Goal: Use online tool/utility: Utilize a website feature to perform a specific function

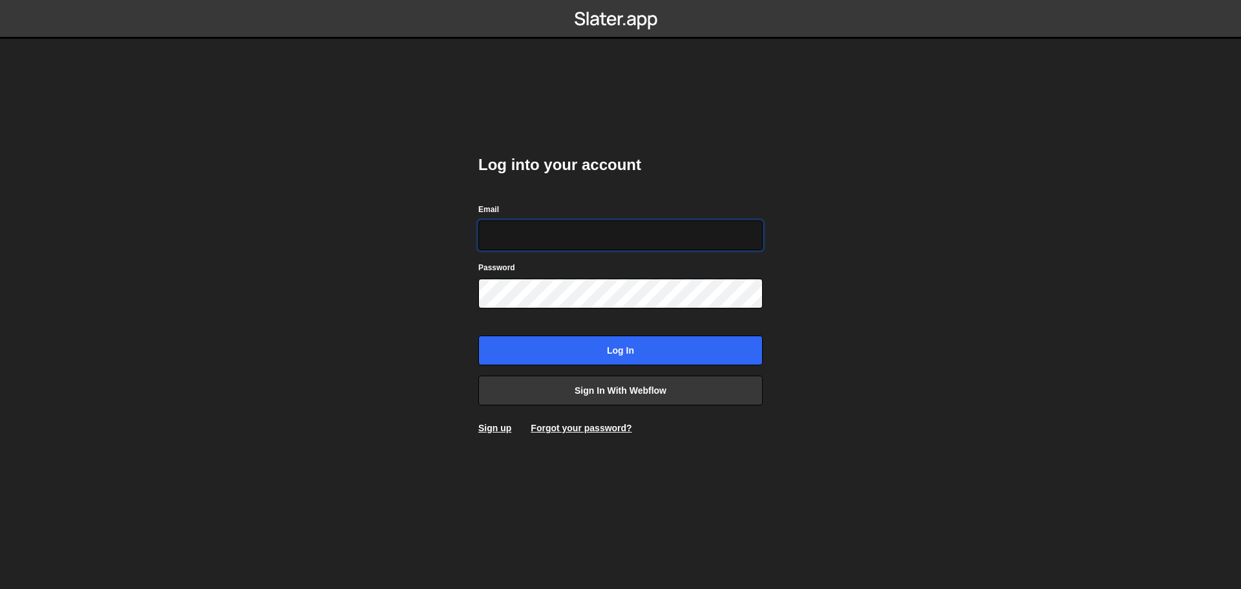
click at [584, 227] on input "Email" at bounding box center [620, 235] width 284 height 30
type input "alexandre@mekaa.co"
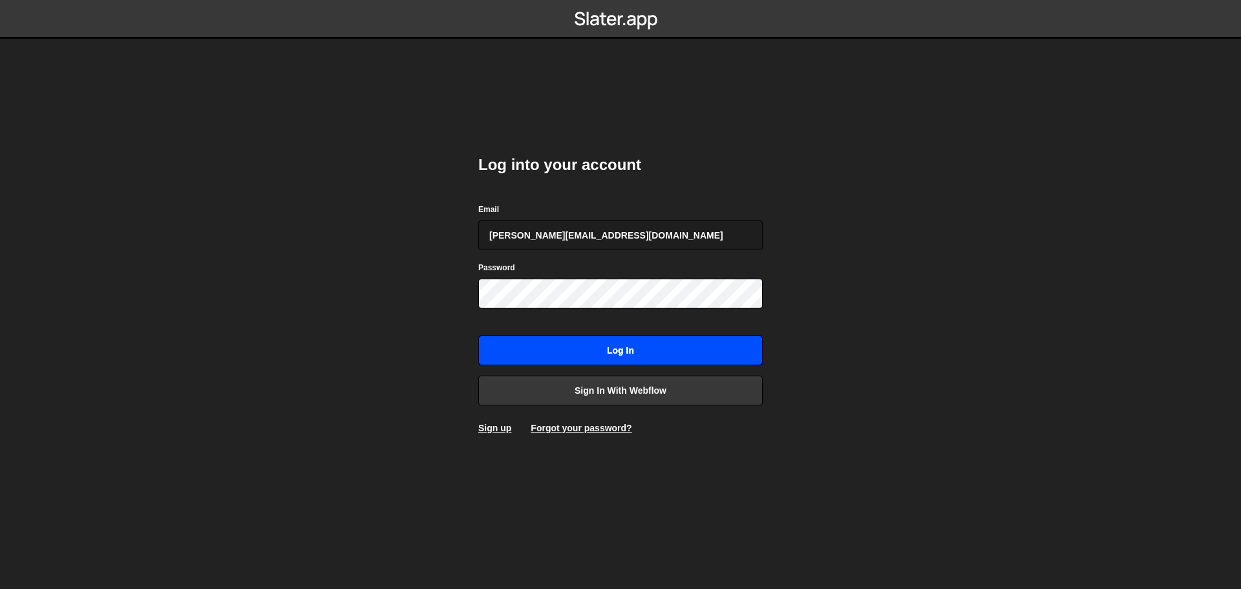
click at [657, 358] on input "Log in" at bounding box center [620, 351] width 284 height 30
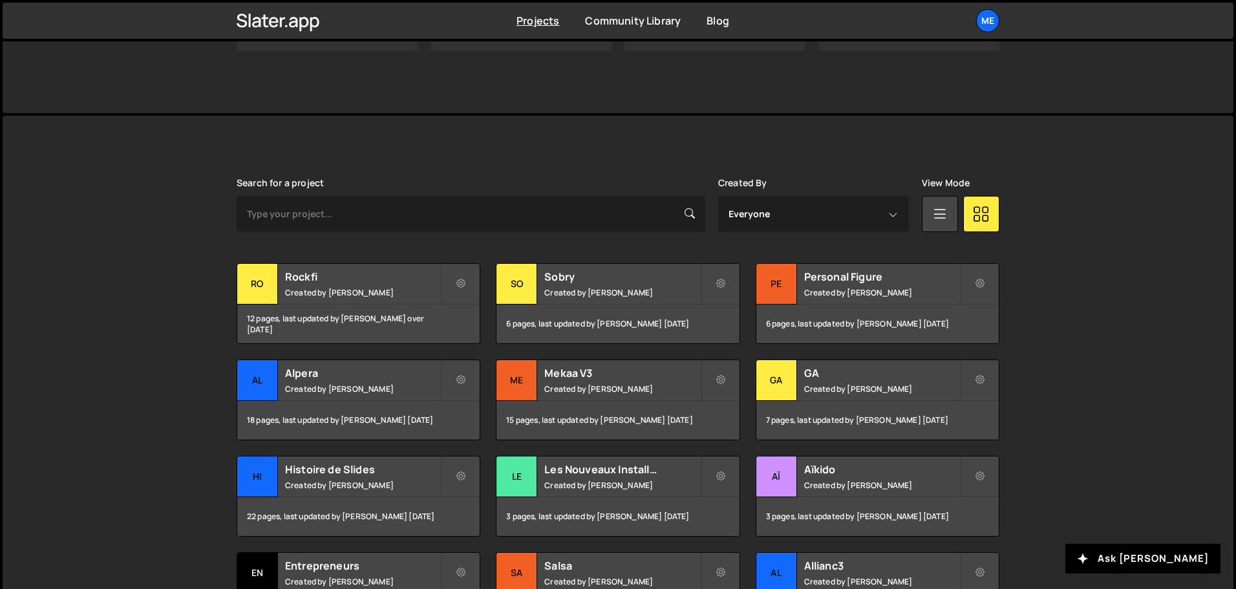
scroll to position [259, 0]
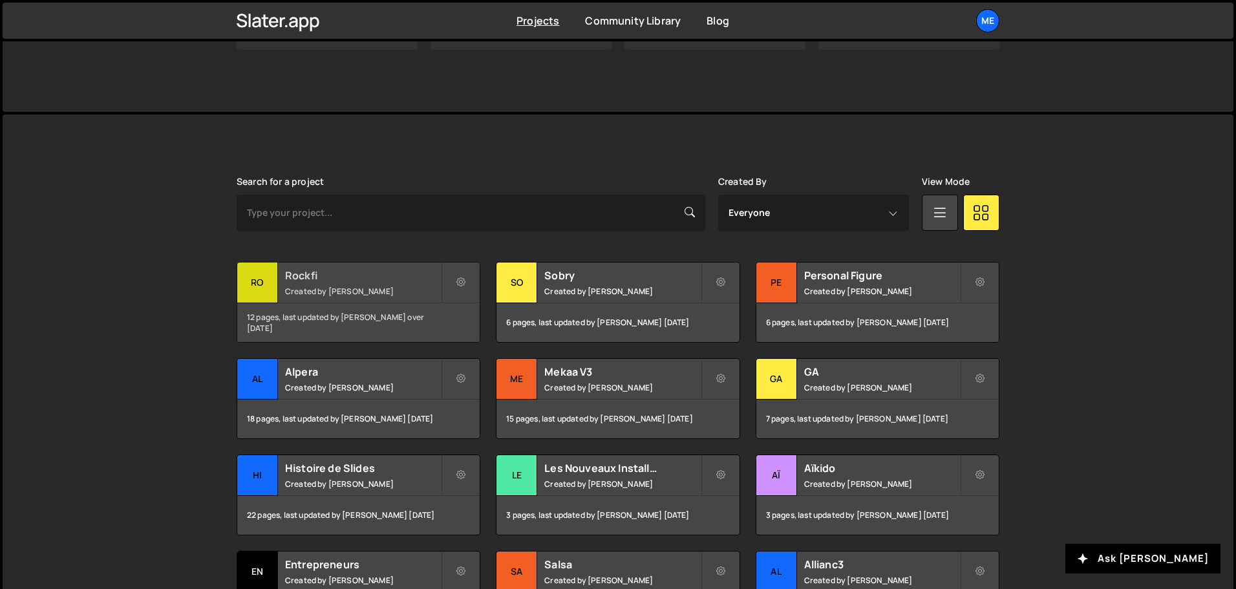
click at [396, 270] on h2 "Rockfi" at bounding box center [363, 275] width 156 height 14
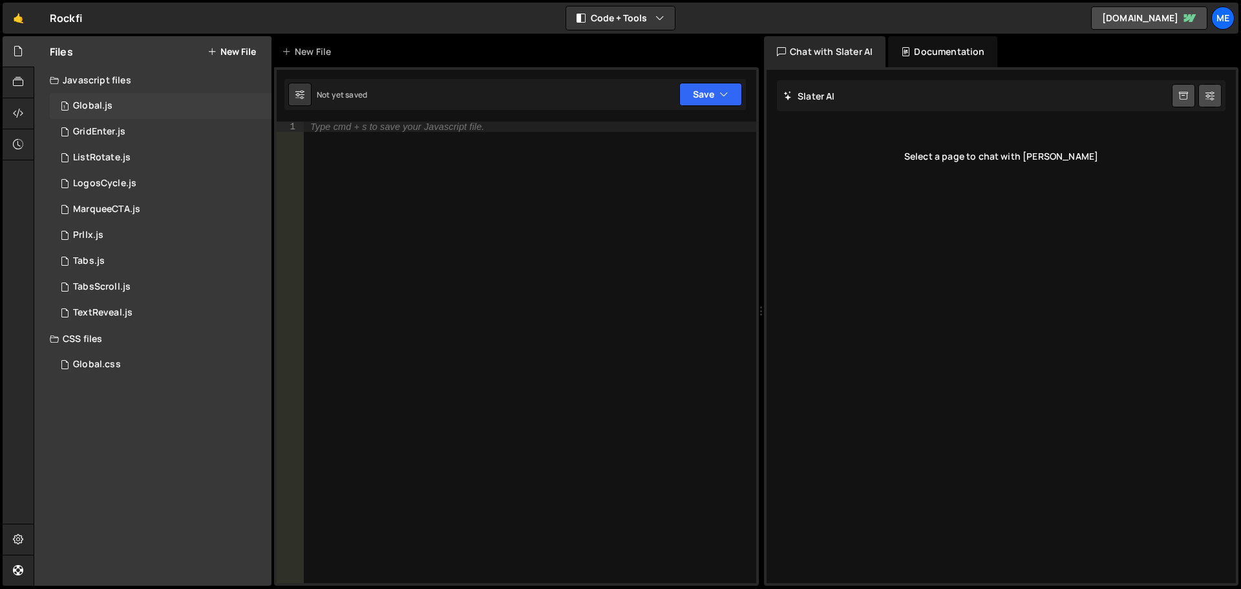
click at [183, 113] on div "1 Global.js 0" at bounding box center [161, 106] width 222 height 26
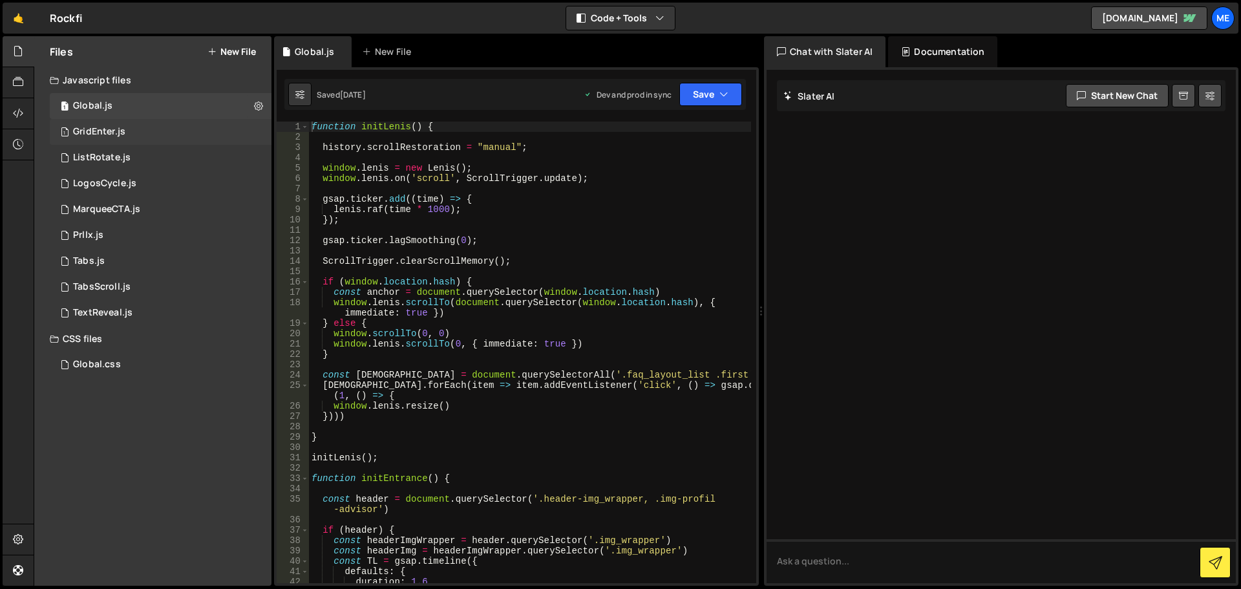
click at [179, 135] on div "1 GridEnter.js 0" at bounding box center [161, 132] width 222 height 26
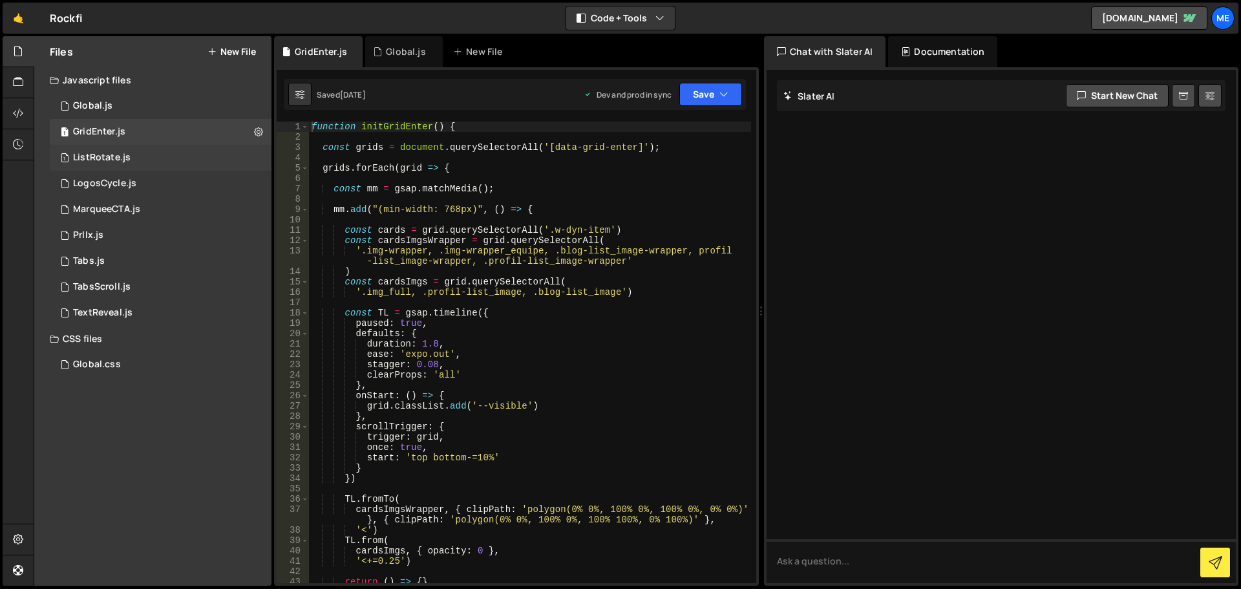
click at [177, 153] on div "1 ListRotate.js 0" at bounding box center [161, 158] width 222 height 26
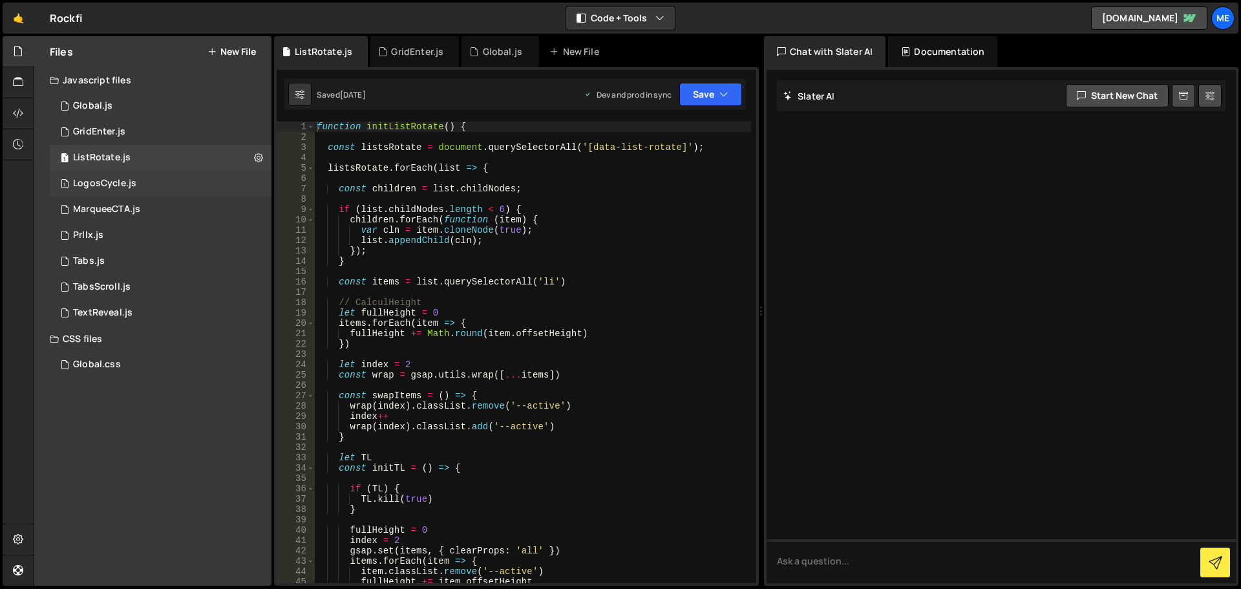
click at [174, 184] on div "1 LogosCycle.js 0" at bounding box center [161, 184] width 222 height 26
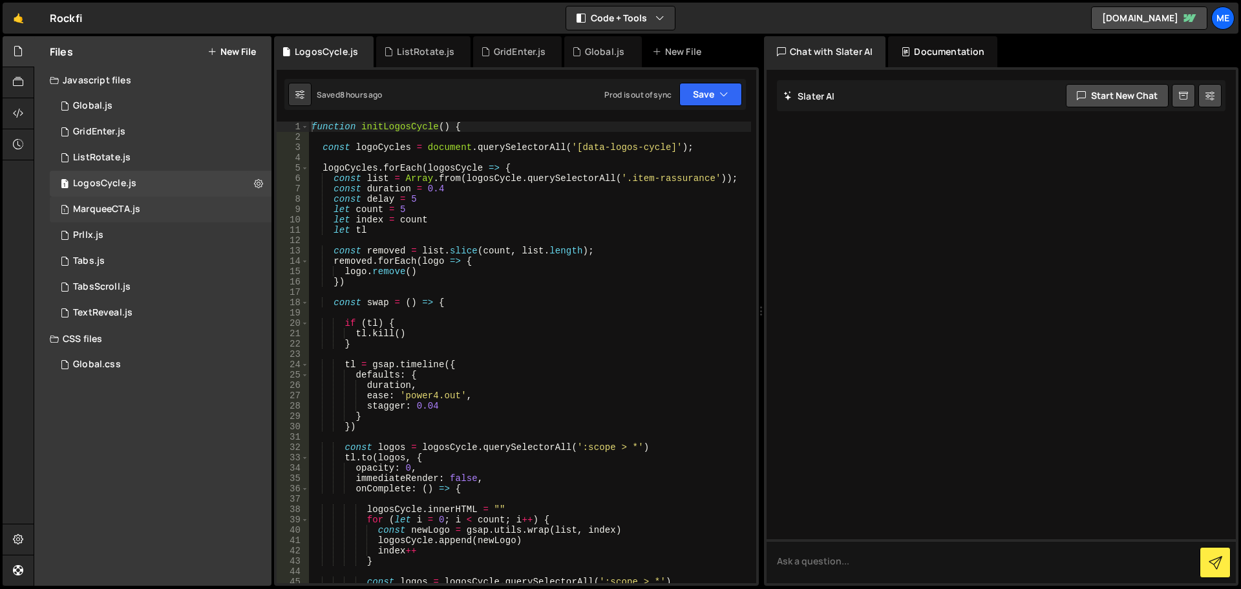
click at [172, 202] on div "1 MarqueeCTA.js 0" at bounding box center [161, 210] width 222 height 26
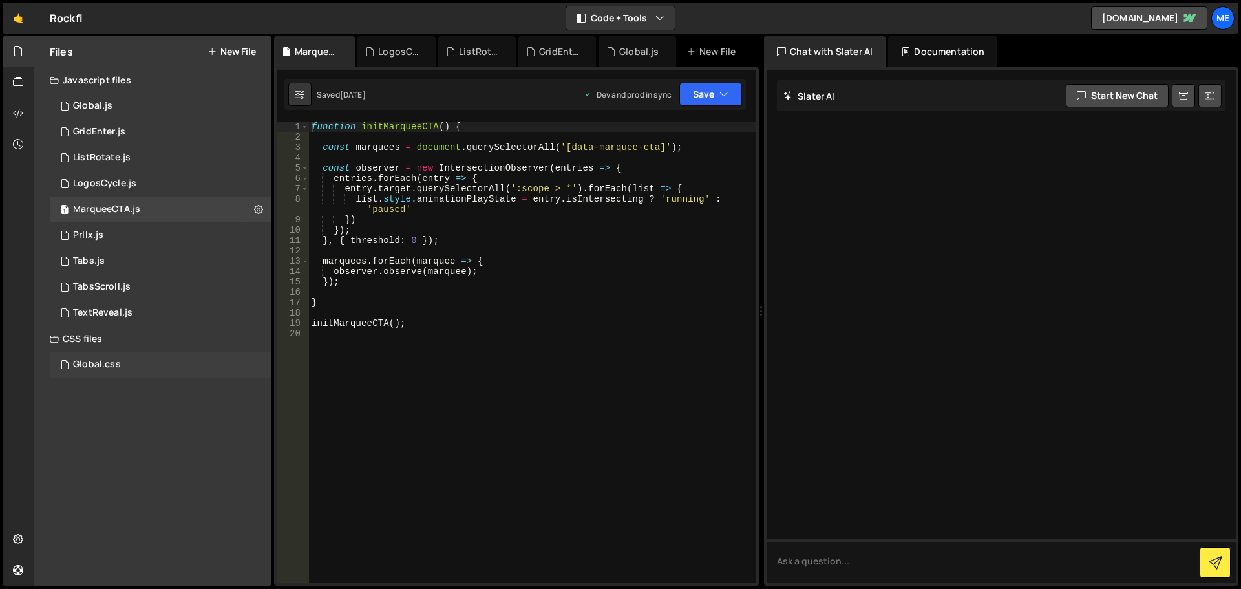
click at [134, 356] on div "Global.css 0" at bounding box center [161, 365] width 222 height 26
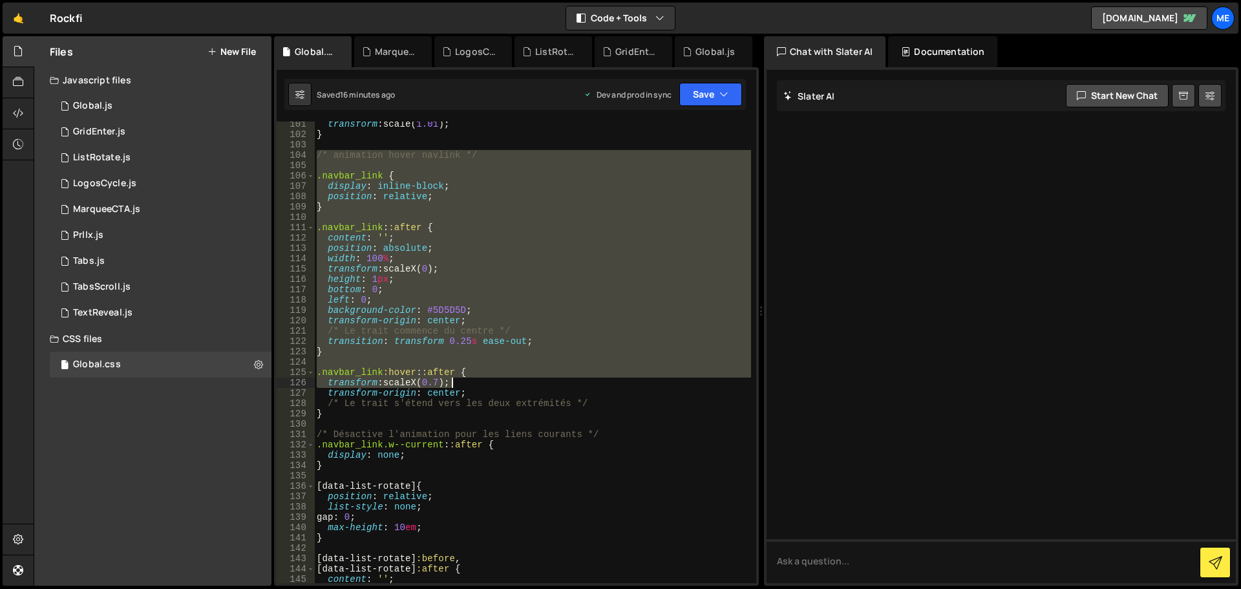
scroll to position [1086, 0]
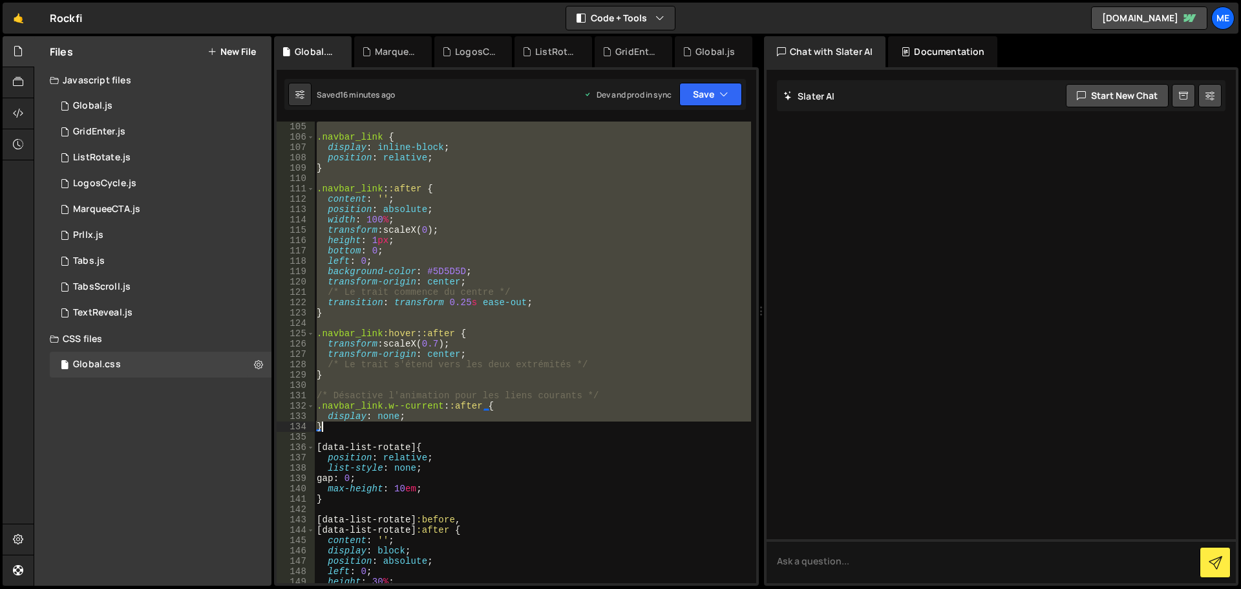
drag, startPoint x: 317, startPoint y: 232, endPoint x: 482, endPoint y: 426, distance: 255.0
click at [482, 426] on div ".navbar_link { display : inline-block ; position : relative ; } .navbar_link : …" at bounding box center [532, 363] width 437 height 482
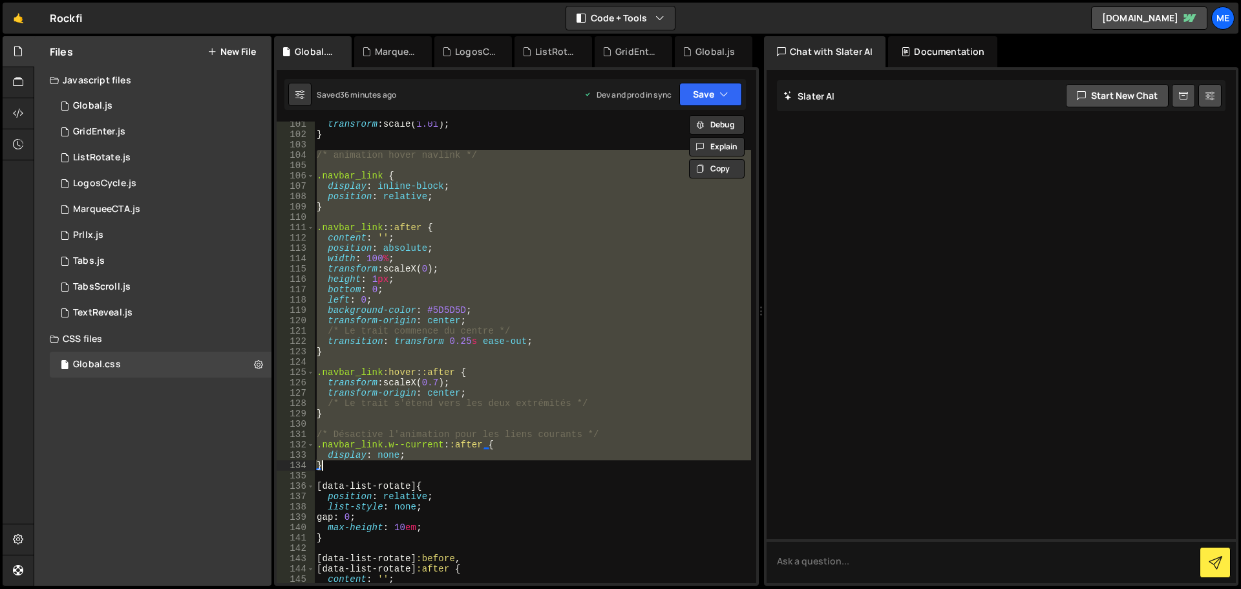
scroll to position [1047, 0]
click at [347, 464] on div "transform : scale( 1.01 ) ; } /* animation hover navlink */ .navbar_link { disp…" at bounding box center [532, 353] width 437 height 462
drag, startPoint x: 341, startPoint y: 471, endPoint x: 303, endPoint y: 154, distance: 319.7
click at [303, 154] on div "} 101 102 103 104 105 106 107 108 109 110 111 112 113 114 115 116 117 118 119 1…" at bounding box center [517, 353] width 480 height 462
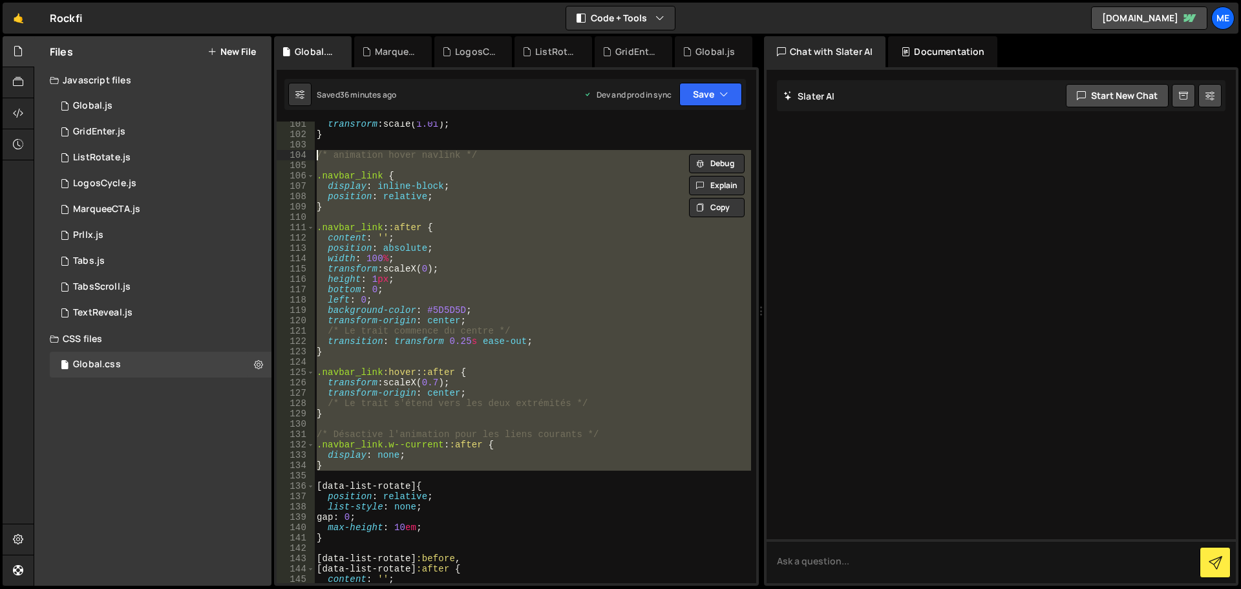
paste textarea "}"
type textarea "}"
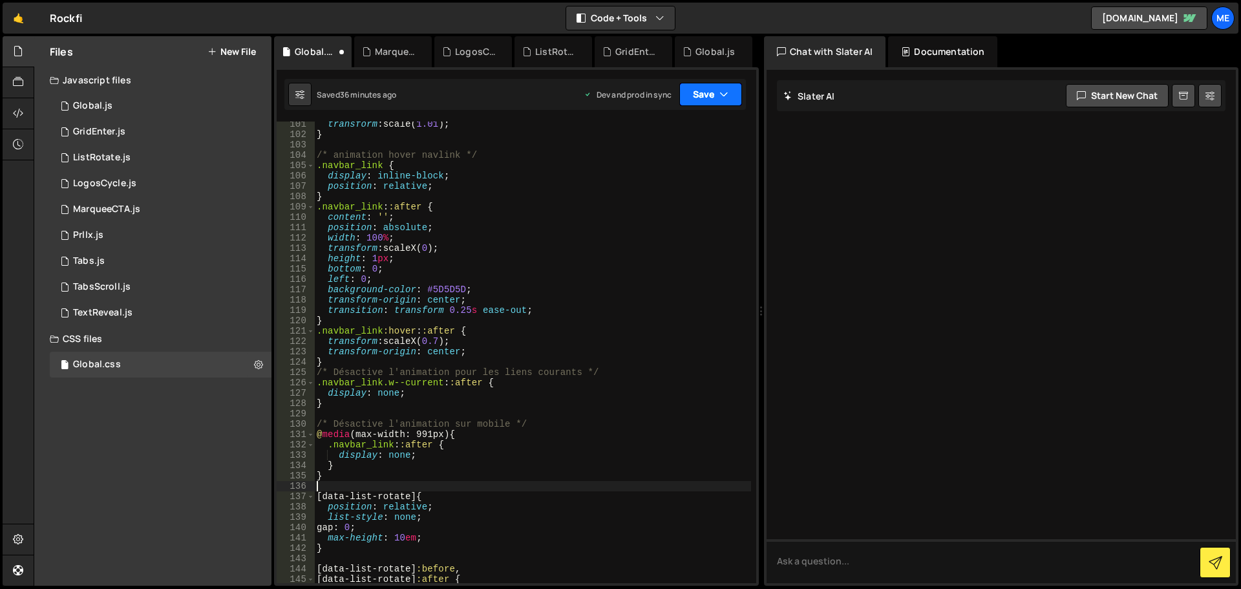
click at [714, 100] on button "Save" at bounding box center [710, 94] width 63 height 23
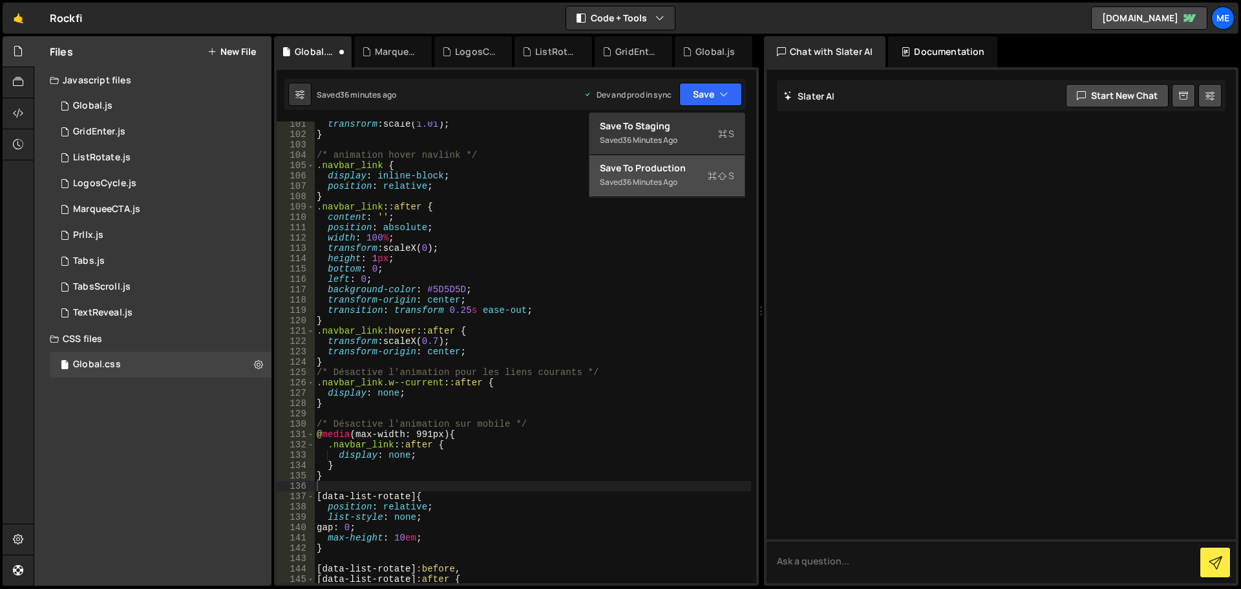
click at [698, 170] on div "Save to Production S" at bounding box center [667, 168] width 134 height 13
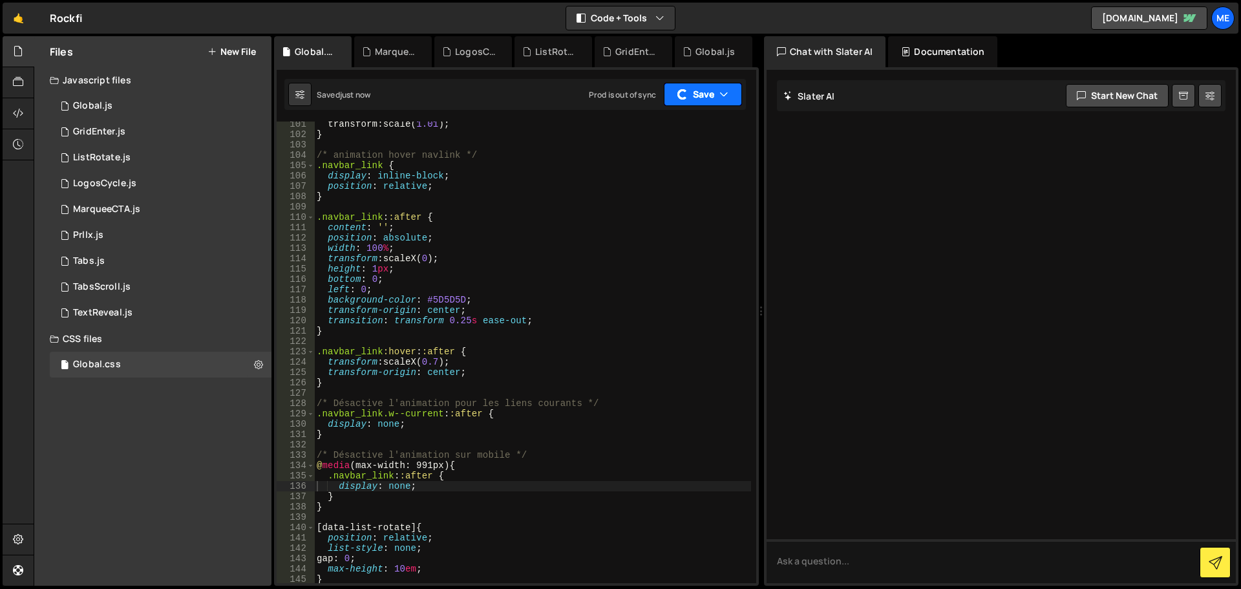
click at [707, 96] on button "Save" at bounding box center [703, 94] width 78 height 23
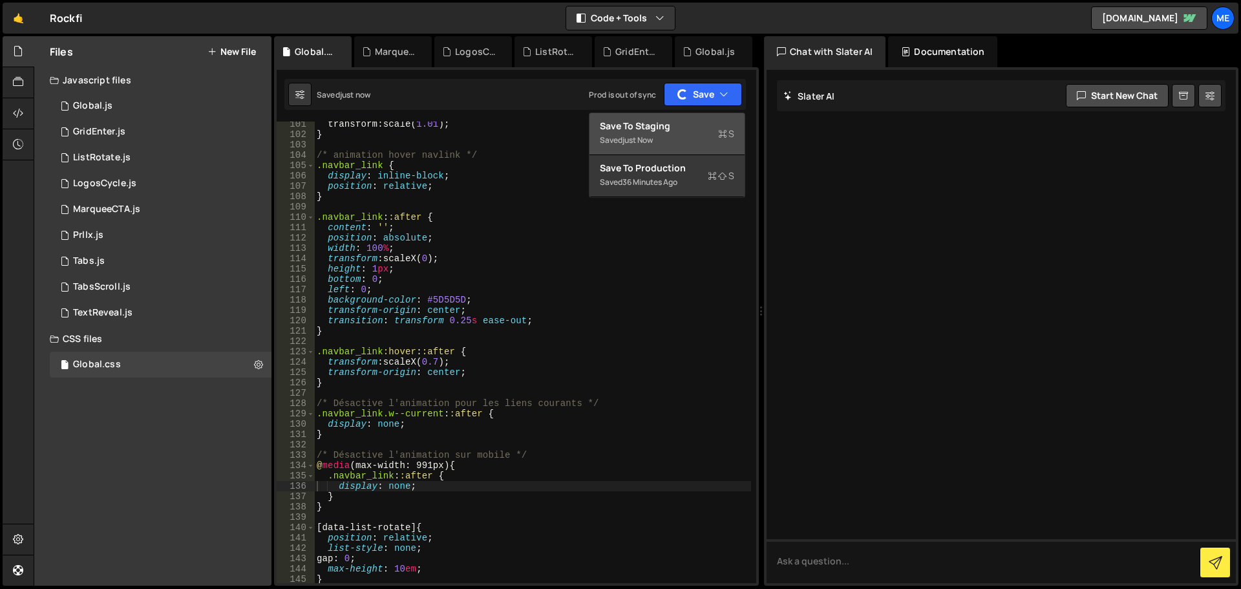
click at [693, 144] on div "Saved just now" at bounding box center [667, 141] width 134 height 16
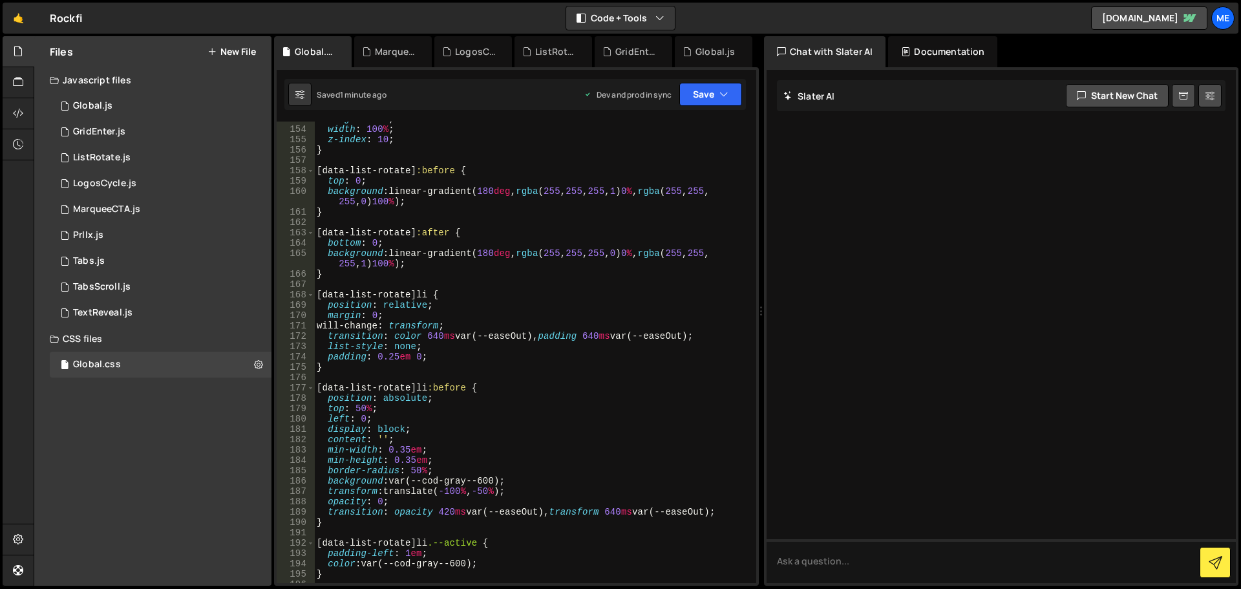
scroll to position [1707, 0]
